Goal: Check status: Check status

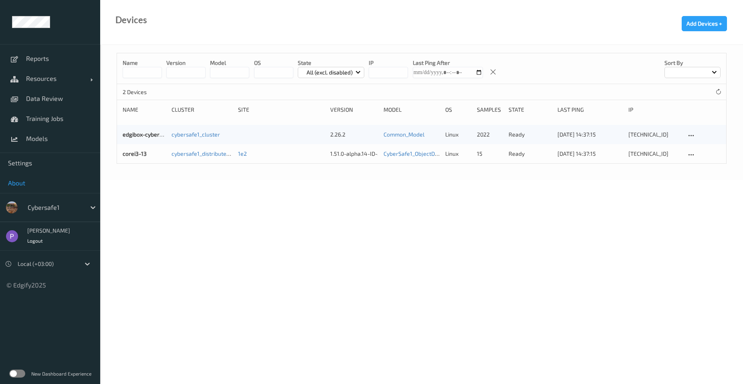
click at [28, 187] on link "About" at bounding box center [50, 183] width 100 height 20
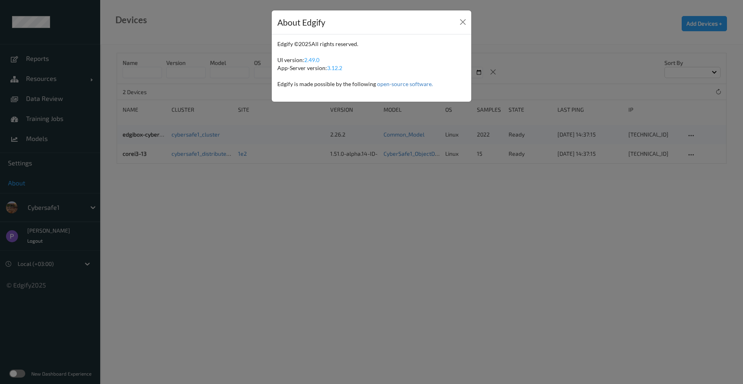
click at [28, 187] on div "About Edgify Edgify © 2025 All rights reserved. UI version: 2.49.0 App-Server v…" at bounding box center [371, 192] width 743 height 384
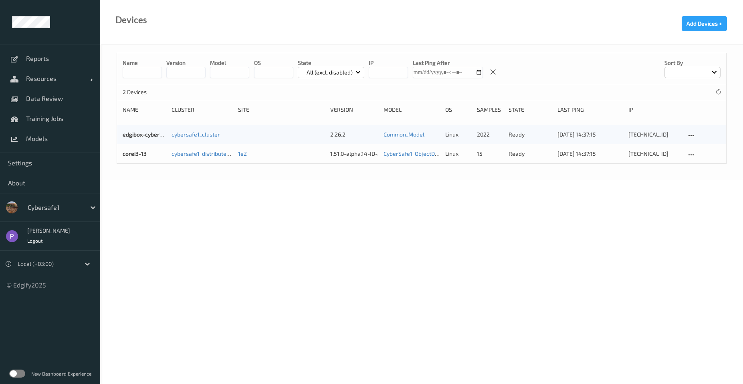
click at [21, 374] on label at bounding box center [17, 374] width 16 height 8
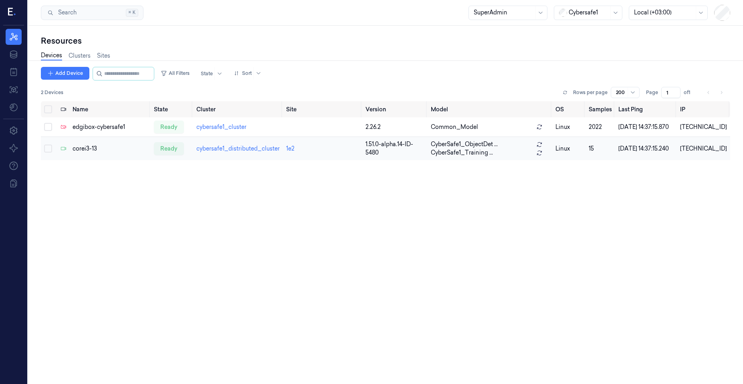
click at [93, 151] on div "corei3-13" at bounding box center [110, 149] width 75 height 8
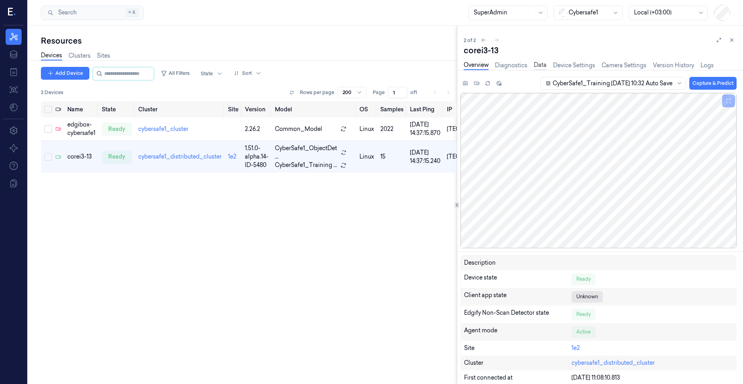
click at [541, 65] on link "Data" at bounding box center [540, 65] width 13 height 9
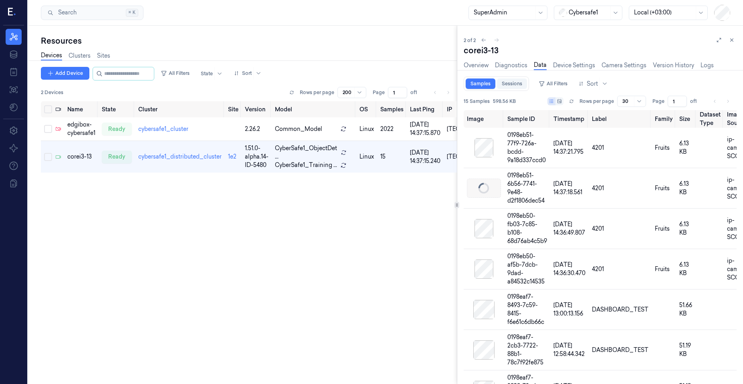
click at [513, 83] on link "Sessions" at bounding box center [512, 84] width 30 height 10
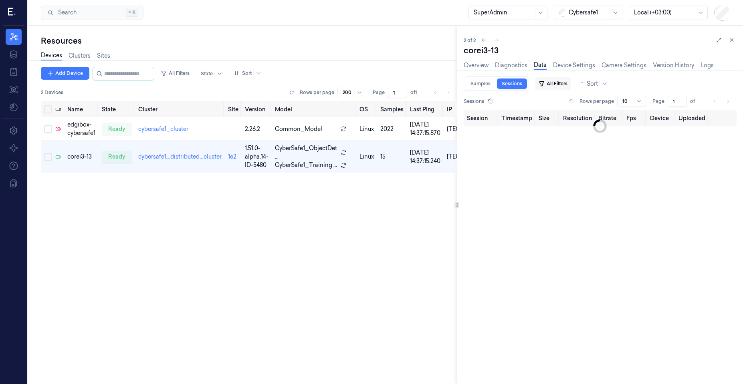
type input "0"
click at [512, 63] on link "Diagnostics" at bounding box center [511, 65] width 32 height 9
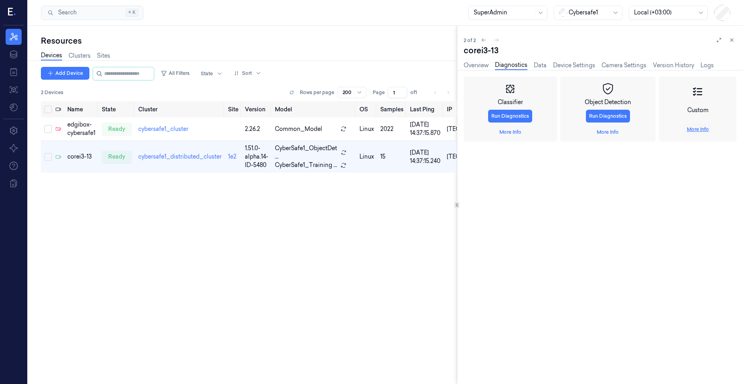
click at [698, 131] on link "More Info" at bounding box center [698, 129] width 22 height 7
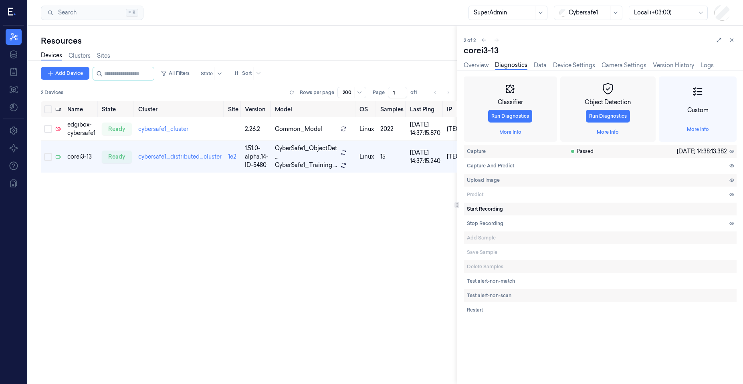
click at [491, 209] on span "Start Recording" at bounding box center [485, 209] width 36 height 7
click at [489, 224] on span "Stop Recording" at bounding box center [485, 223] width 36 height 7
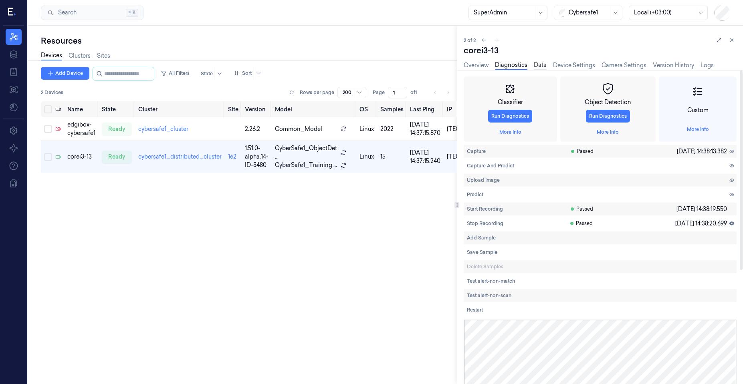
click at [540, 65] on link "Data" at bounding box center [540, 65] width 13 height 9
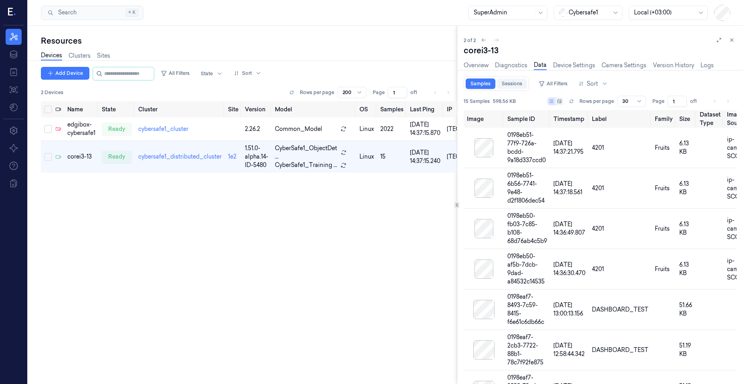
click at [515, 84] on link "Sessions" at bounding box center [512, 84] width 30 height 10
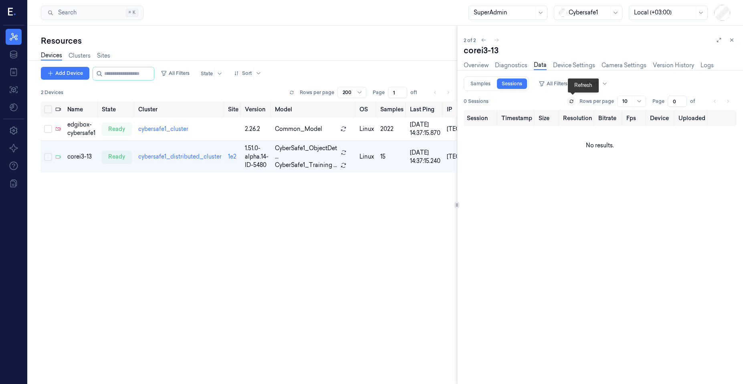
click at [569, 103] on button at bounding box center [572, 102] width 10 height 10
type input "1"
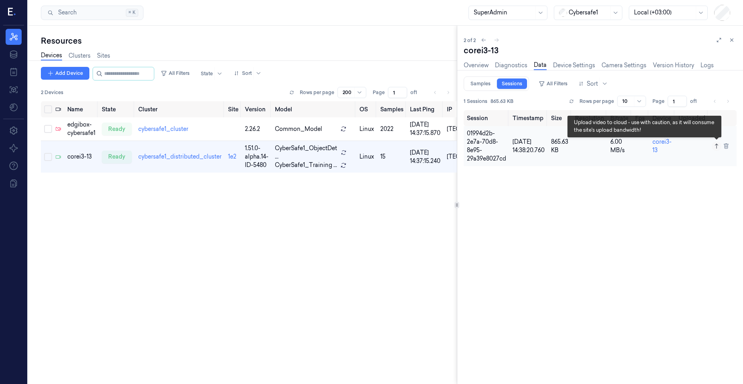
click at [716, 145] on icon at bounding box center [717, 146] width 6 height 6
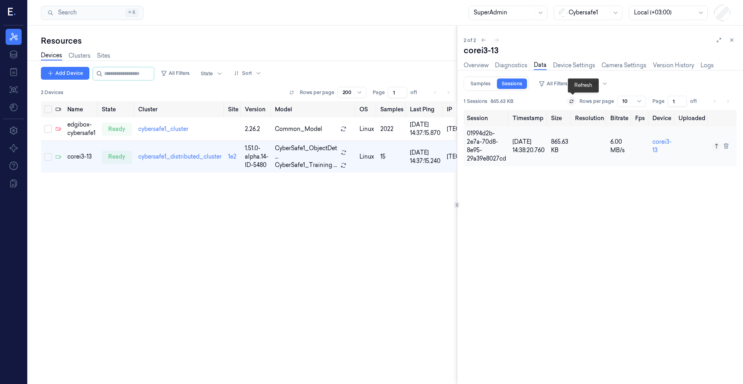
click at [571, 105] on button at bounding box center [572, 102] width 10 height 10
click at [695, 145] on link "backend" at bounding box center [691, 146] width 24 height 7
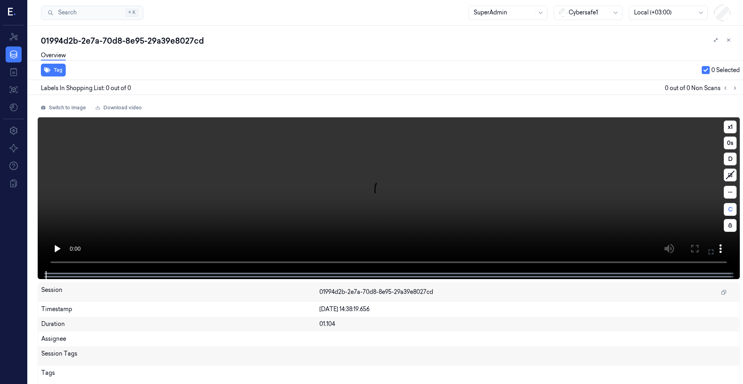
click at [362, 205] on video at bounding box center [389, 194] width 702 height 154
